Goal: Task Accomplishment & Management: Manage account settings

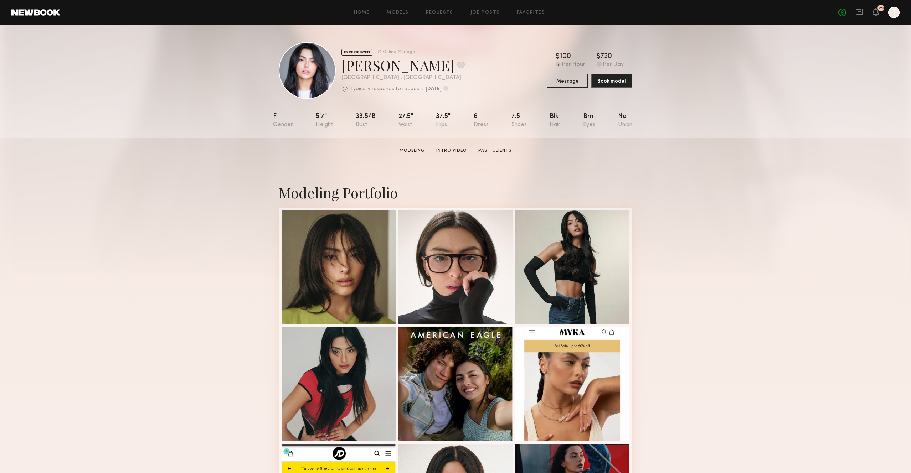
click at [892, 15] on div at bounding box center [893, 12] width 11 height 11
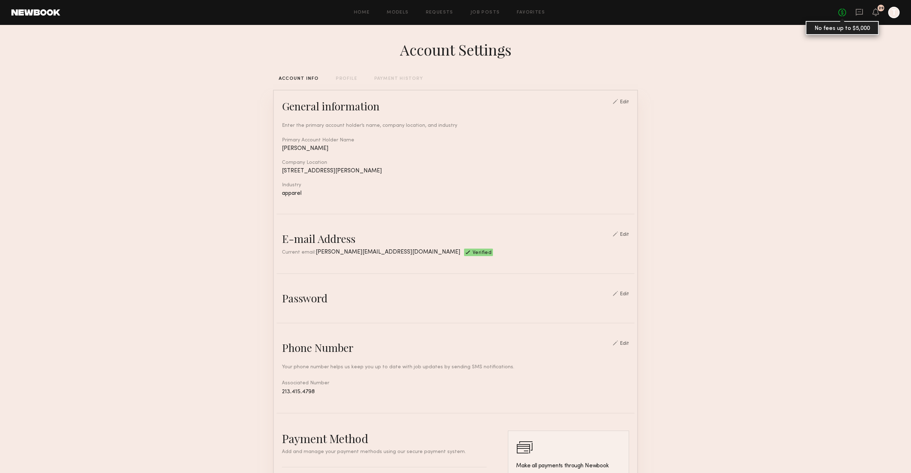
click at [840, 11] on link "No fees up to $5,000" at bounding box center [842, 13] width 8 height 8
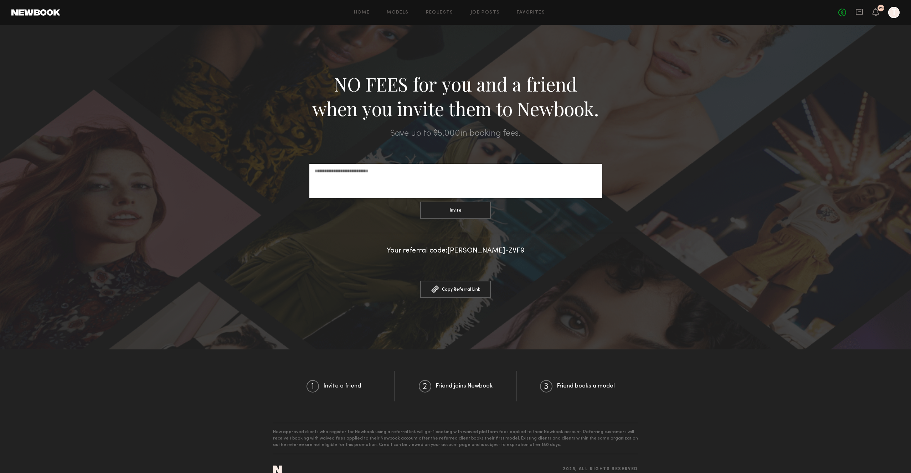
click at [889, 11] on div at bounding box center [893, 12] width 11 height 11
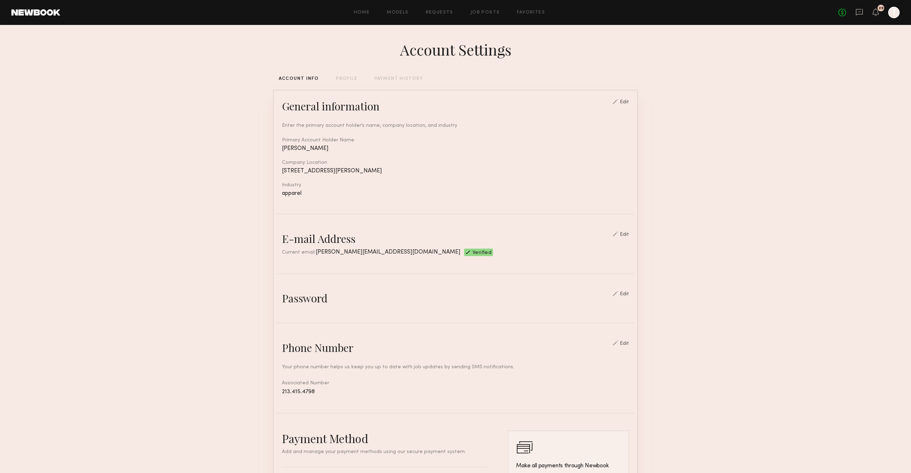
click at [400, 79] on div "PAYMENT HISTORY" at bounding box center [398, 79] width 49 height 5
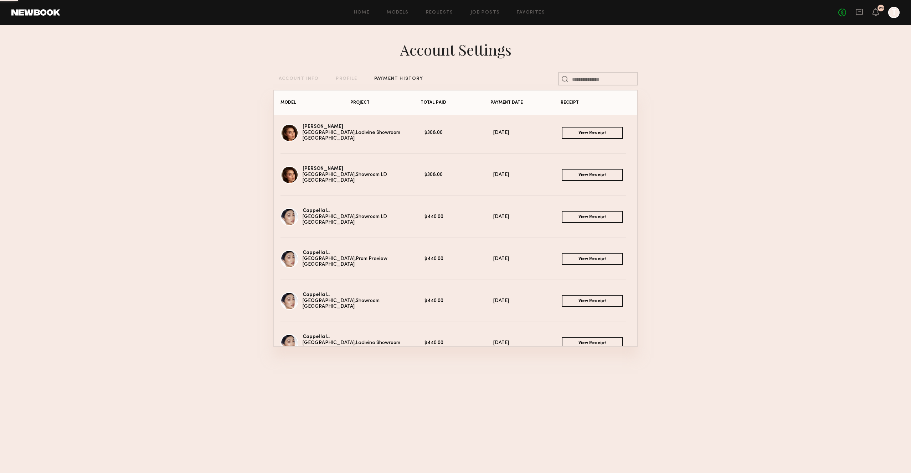
scroll to position [295, 0]
